Goal: Task Accomplishment & Management: Manage account settings

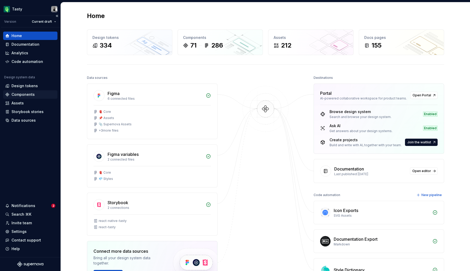
click at [30, 97] on div "Components" at bounding box center [30, 94] width 54 height 8
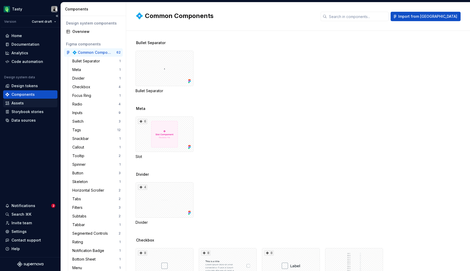
click at [26, 105] on div "Assets" at bounding box center [30, 102] width 50 height 5
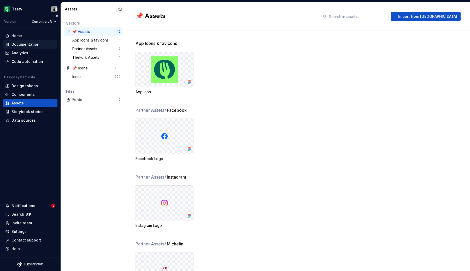
click at [35, 45] on div "Documentation" at bounding box center [25, 44] width 28 height 5
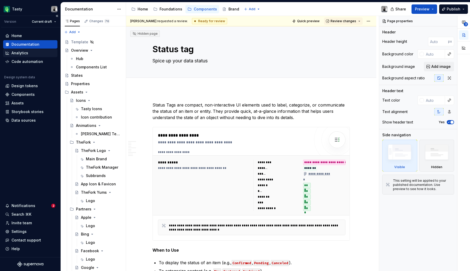
click at [34, 55] on div "Analytics" at bounding box center [30, 52] width 50 height 5
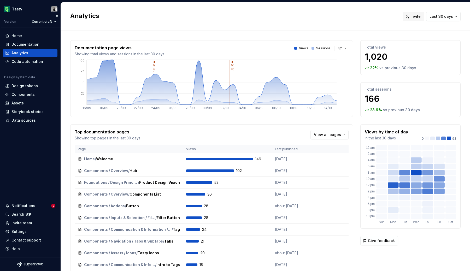
click at [30, 50] on div "Analytics" at bounding box center [30, 53] width 54 height 8
click at [31, 46] on div "Documentation" at bounding box center [25, 44] width 28 height 5
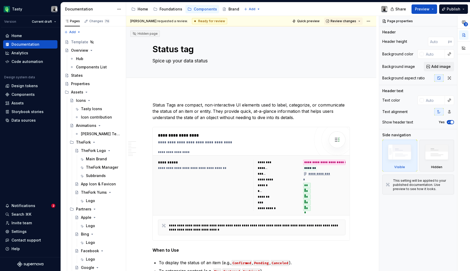
type textarea "*"
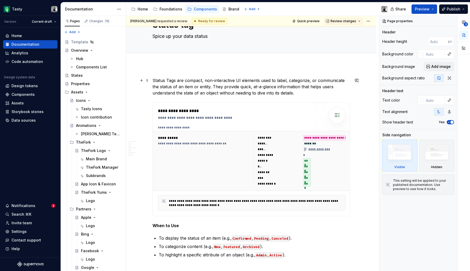
scroll to position [27, 0]
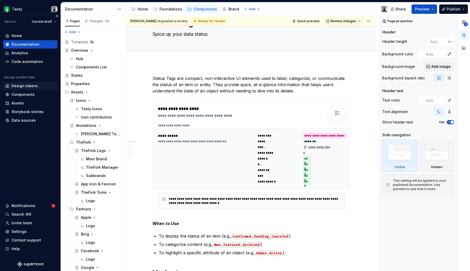
click at [32, 85] on div "Design tokens" at bounding box center [24, 85] width 26 height 5
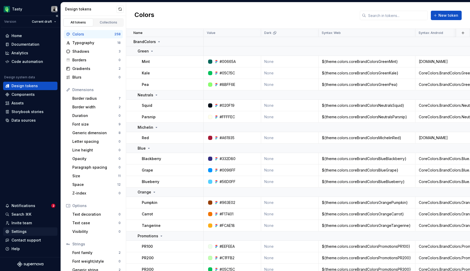
click at [21, 230] on div "Settings" at bounding box center [18, 231] width 15 height 5
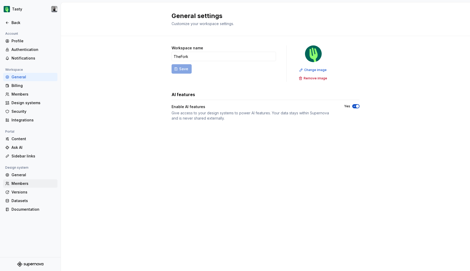
click at [20, 183] on div "Members" at bounding box center [33, 183] width 44 height 5
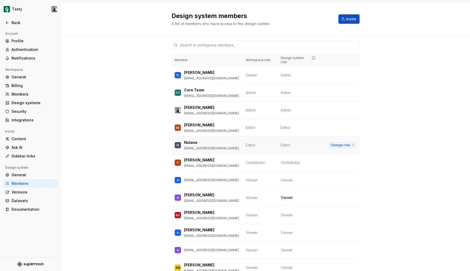
click at [336, 143] on span "Change role" at bounding box center [340, 145] width 19 height 4
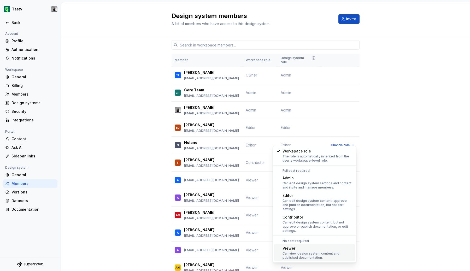
click at [308, 246] on div "Viewer" at bounding box center [317, 248] width 70 height 5
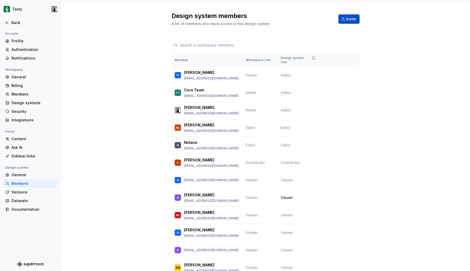
click at [235, 50] on div at bounding box center [265, 45] width 188 height 18
click at [235, 49] on input "text" at bounding box center [269, 44] width 182 height 9
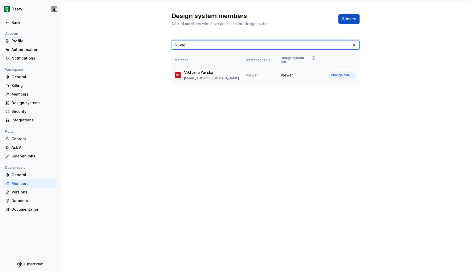
type input "vik"
click at [345, 73] on span "Change role" at bounding box center [340, 75] width 19 height 4
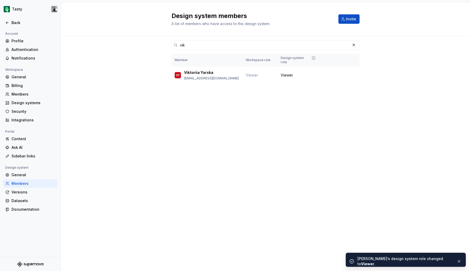
click at [244, 121] on div "Design system members A list of members who have access to this design system. …" at bounding box center [265, 136] width 409 height 269
click at [336, 73] on span "Change role" at bounding box center [340, 75] width 19 height 4
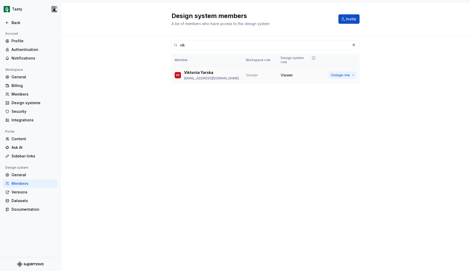
click at [347, 73] on span "Change role" at bounding box center [340, 75] width 19 height 4
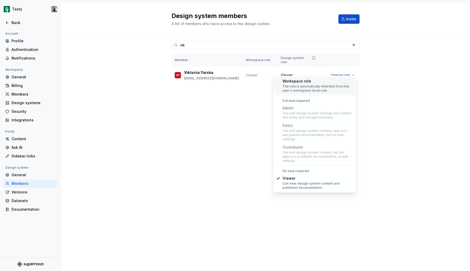
click at [247, 118] on div "Design system members A list of members who have access to this design system. …" at bounding box center [265, 136] width 409 height 269
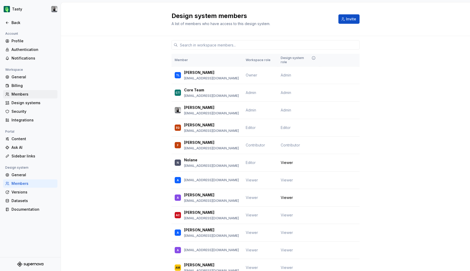
click at [29, 95] on div "Members" at bounding box center [33, 94] width 44 height 5
click at [28, 94] on div "Members" at bounding box center [33, 94] width 44 height 5
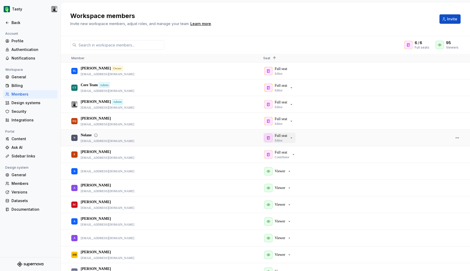
click at [282, 135] on p "Full seat" at bounding box center [281, 135] width 13 height 5
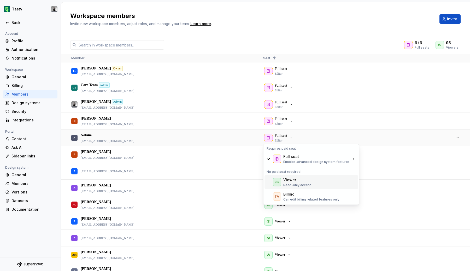
click at [295, 183] on p "Read-only access" at bounding box center [297, 185] width 28 height 4
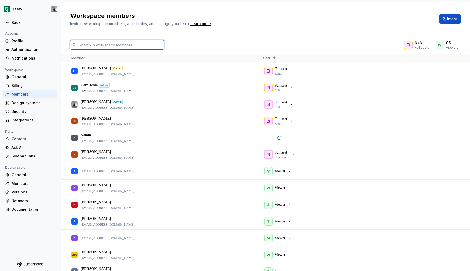
click at [128, 48] on input "text" at bounding box center [120, 44] width 88 height 9
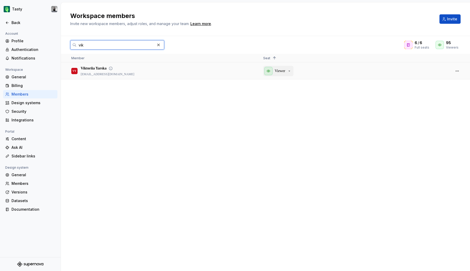
type input "vik"
click at [278, 66] on button "Viewer" at bounding box center [278, 71] width 30 height 10
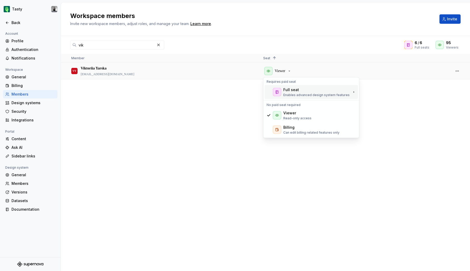
click at [285, 91] on div "Full seat" at bounding box center [291, 89] width 16 height 5
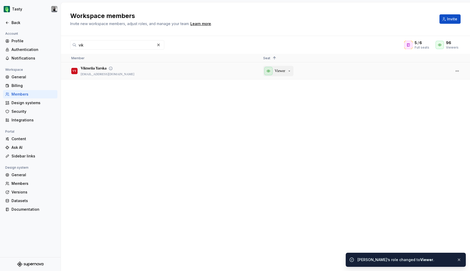
click at [285, 75] on div "Viewer" at bounding box center [277, 71] width 27 height 8
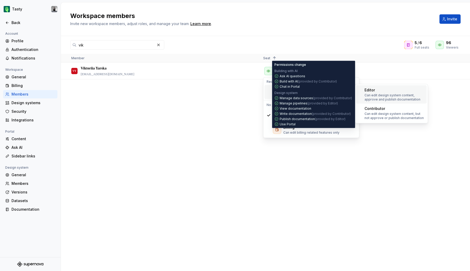
click at [376, 94] on p "Can edit design system content, approve and publish documentation" at bounding box center [394, 97] width 60 height 8
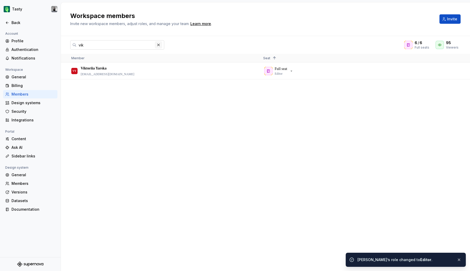
click at [159, 47] on button "button" at bounding box center [158, 44] width 7 height 7
